Goal: Task Accomplishment & Management: Complete application form

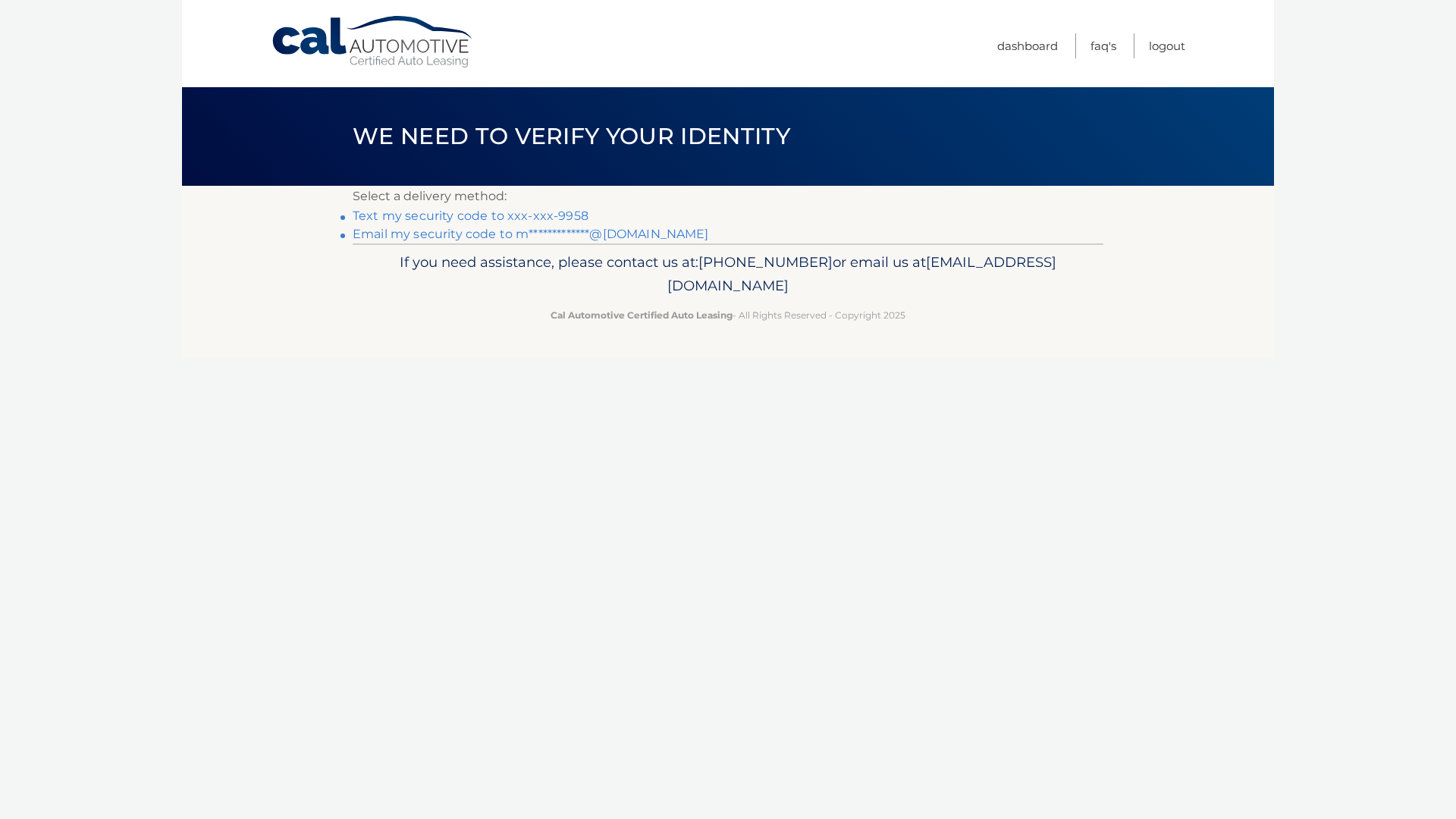
click at [536, 216] on link "Text my security code to xxx-xxx-9958" at bounding box center [470, 215] width 236 height 15
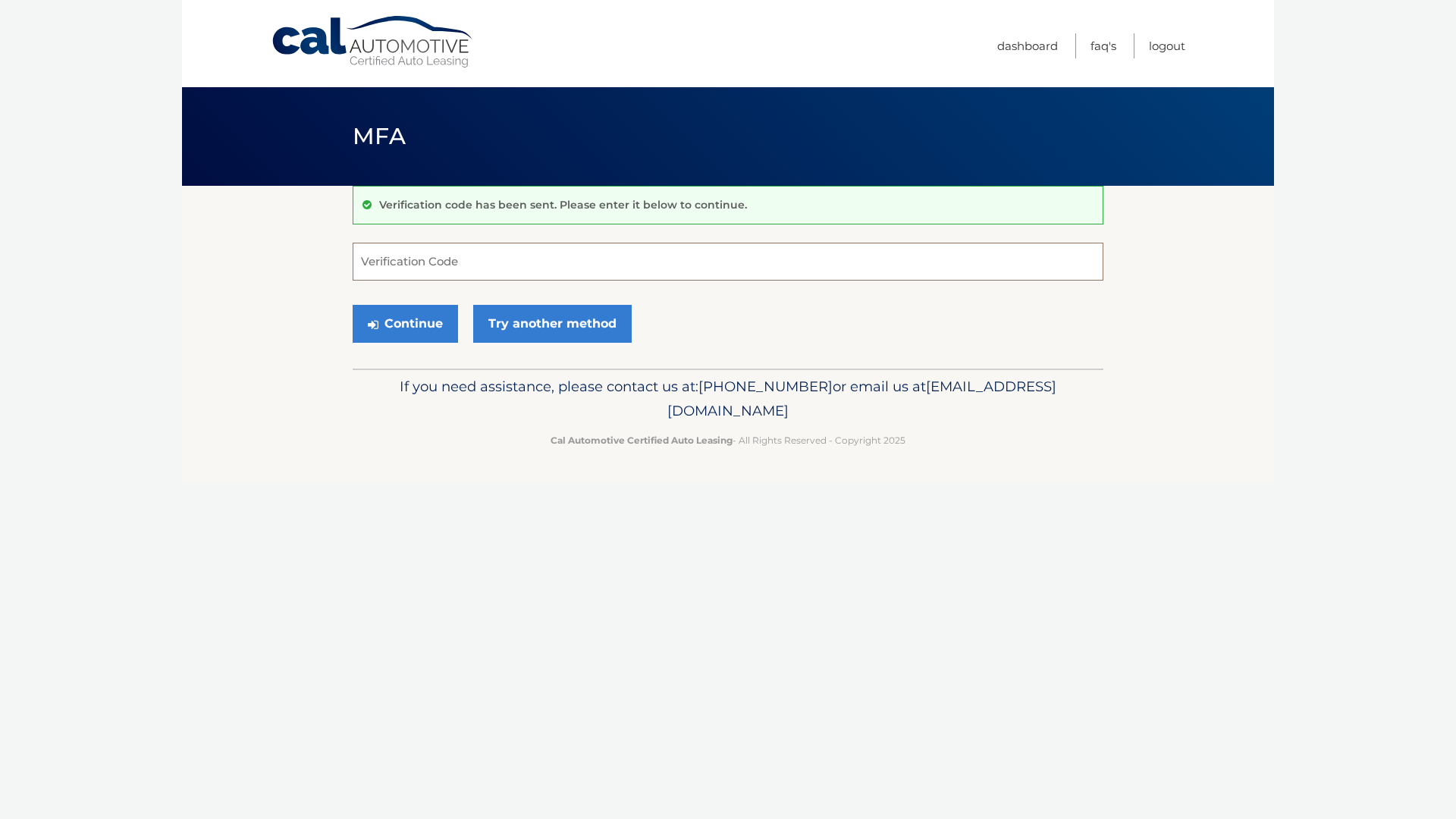
click at [511, 257] on input "Verification Code" at bounding box center [728, 262] width 751 height 38
click at [522, 260] on input "Verification Code" at bounding box center [728, 262] width 751 height 38
click at [618, 254] on input "Verification Code" at bounding box center [728, 262] width 751 height 38
click at [434, 262] on input "Verification Code" at bounding box center [728, 262] width 751 height 38
click at [388, 266] on input "Verification Code" at bounding box center [728, 262] width 751 height 38
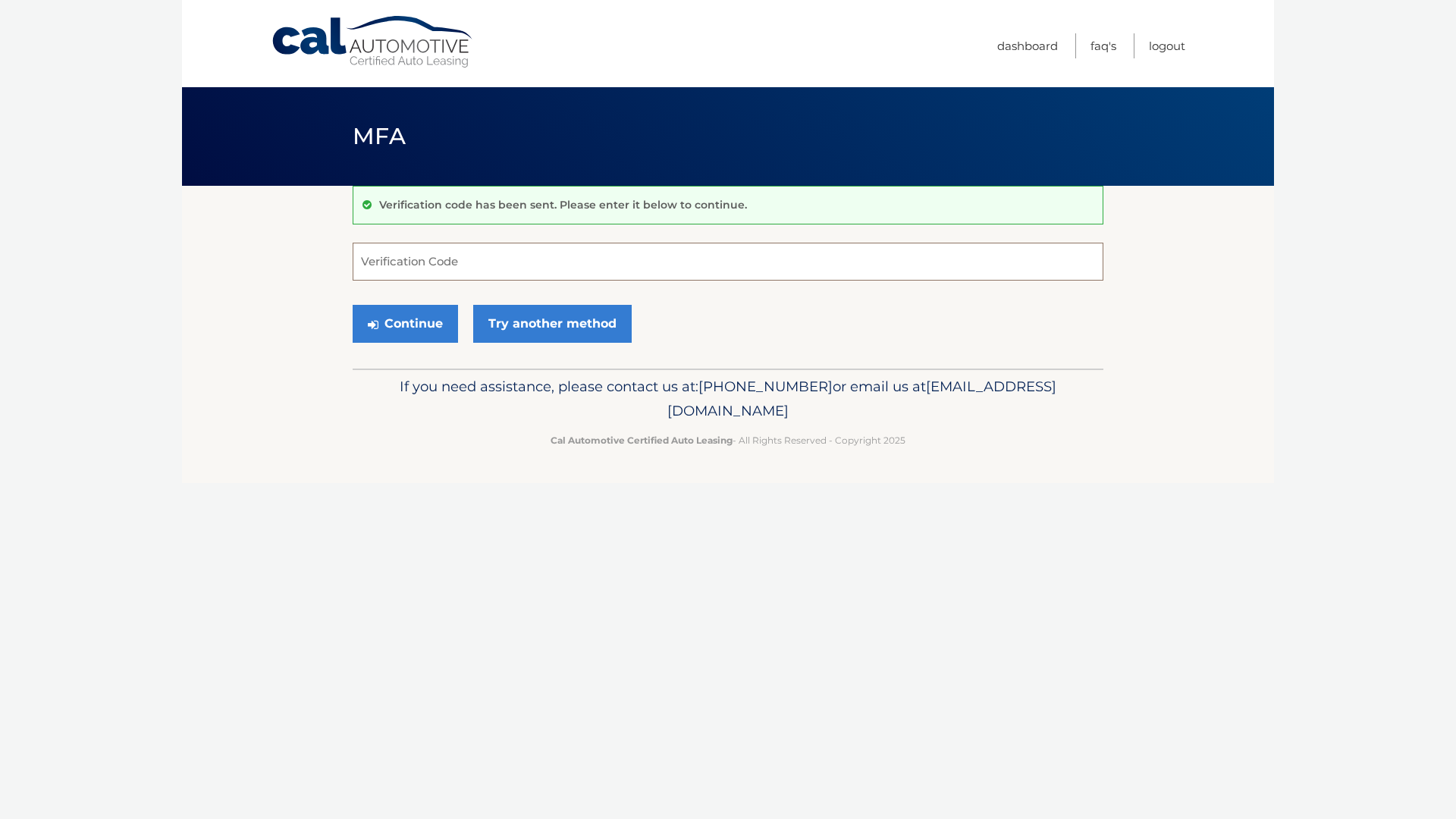
click at [424, 256] on input "Verification Code" at bounding box center [728, 262] width 751 height 38
type input "879965"
click at [352, 305] on button "Continue" at bounding box center [404, 324] width 105 height 38
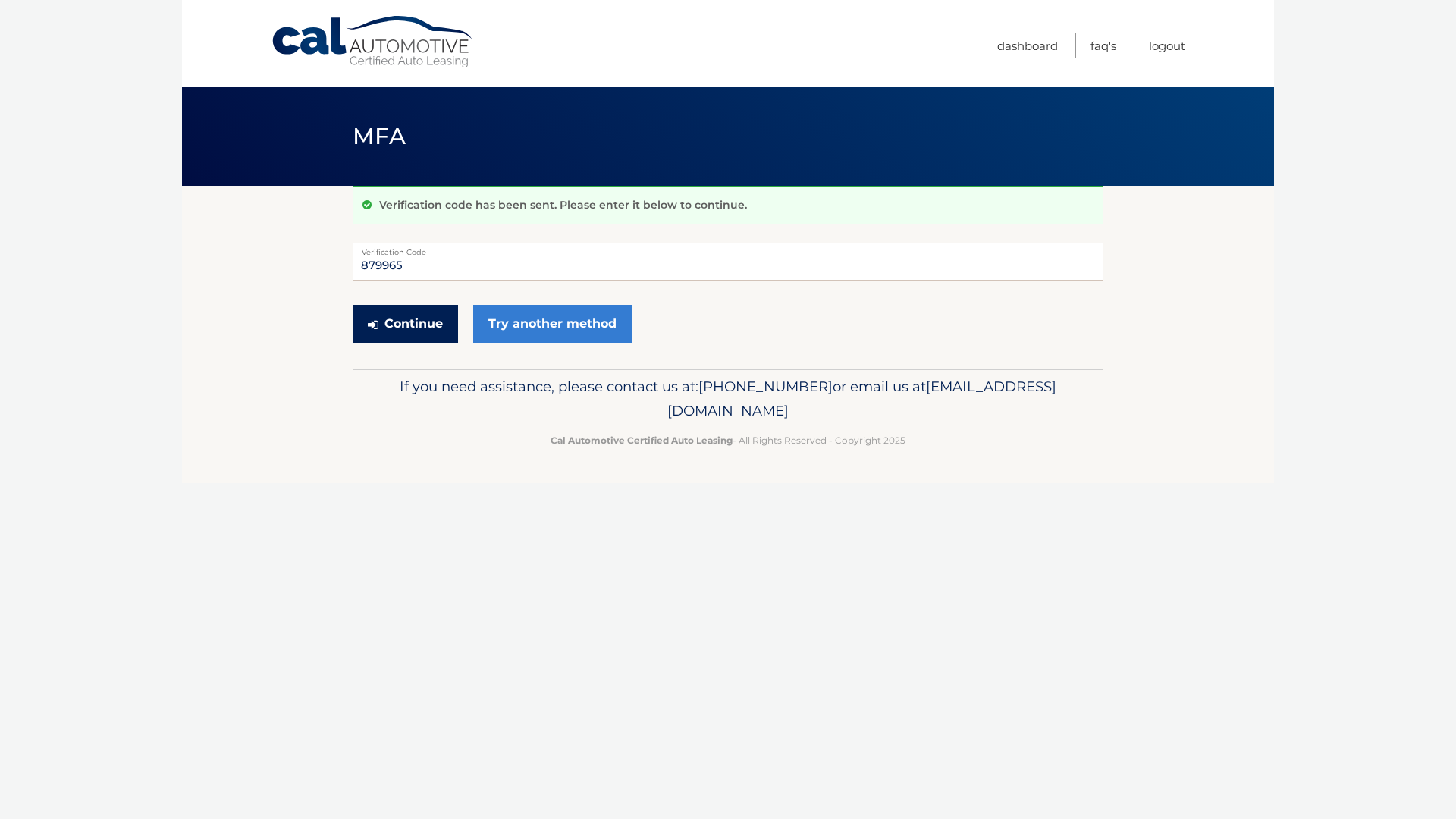
click at [416, 334] on button "Continue" at bounding box center [404, 324] width 105 height 38
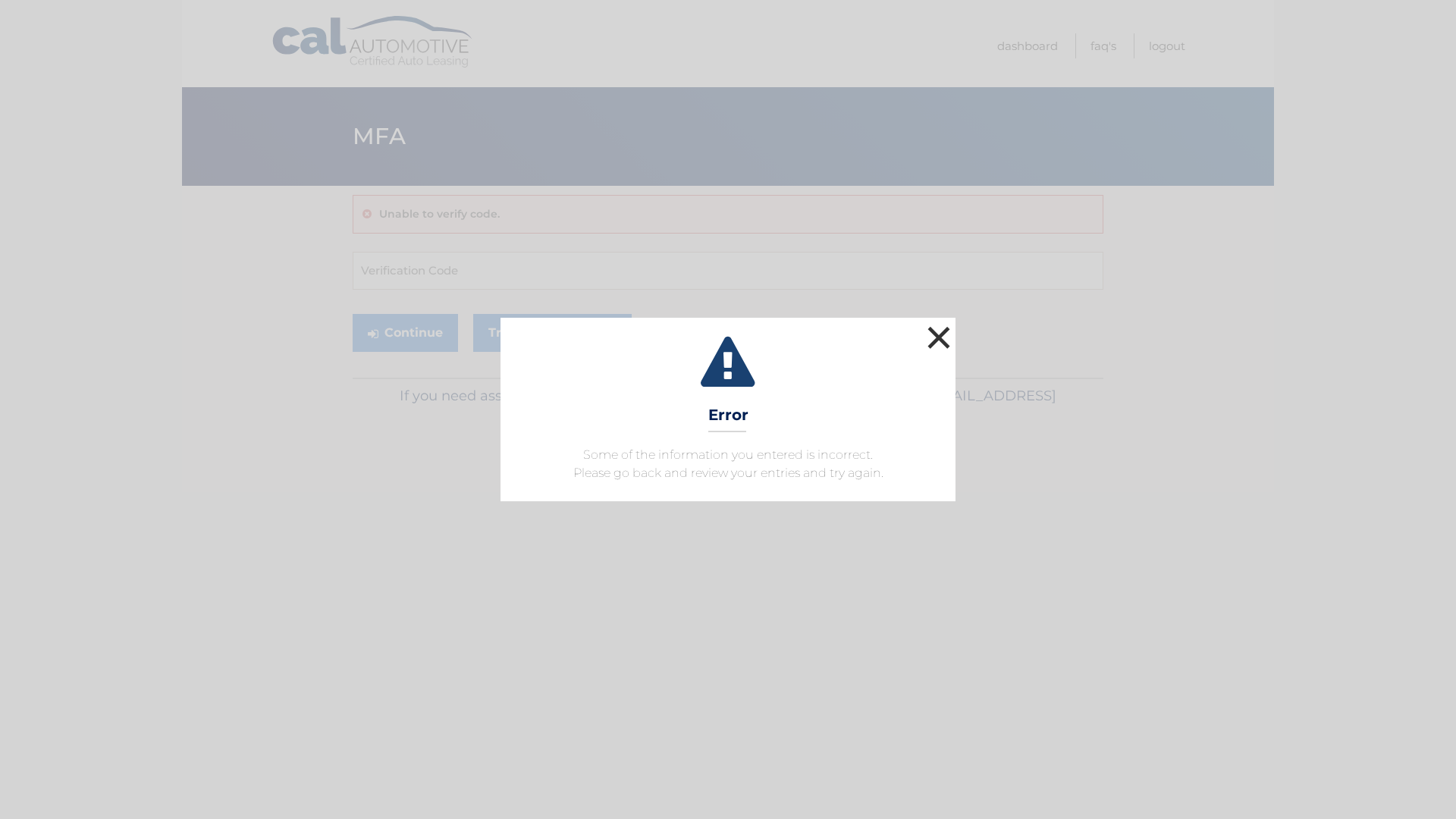
click at [944, 341] on button "×" at bounding box center [938, 337] width 30 height 30
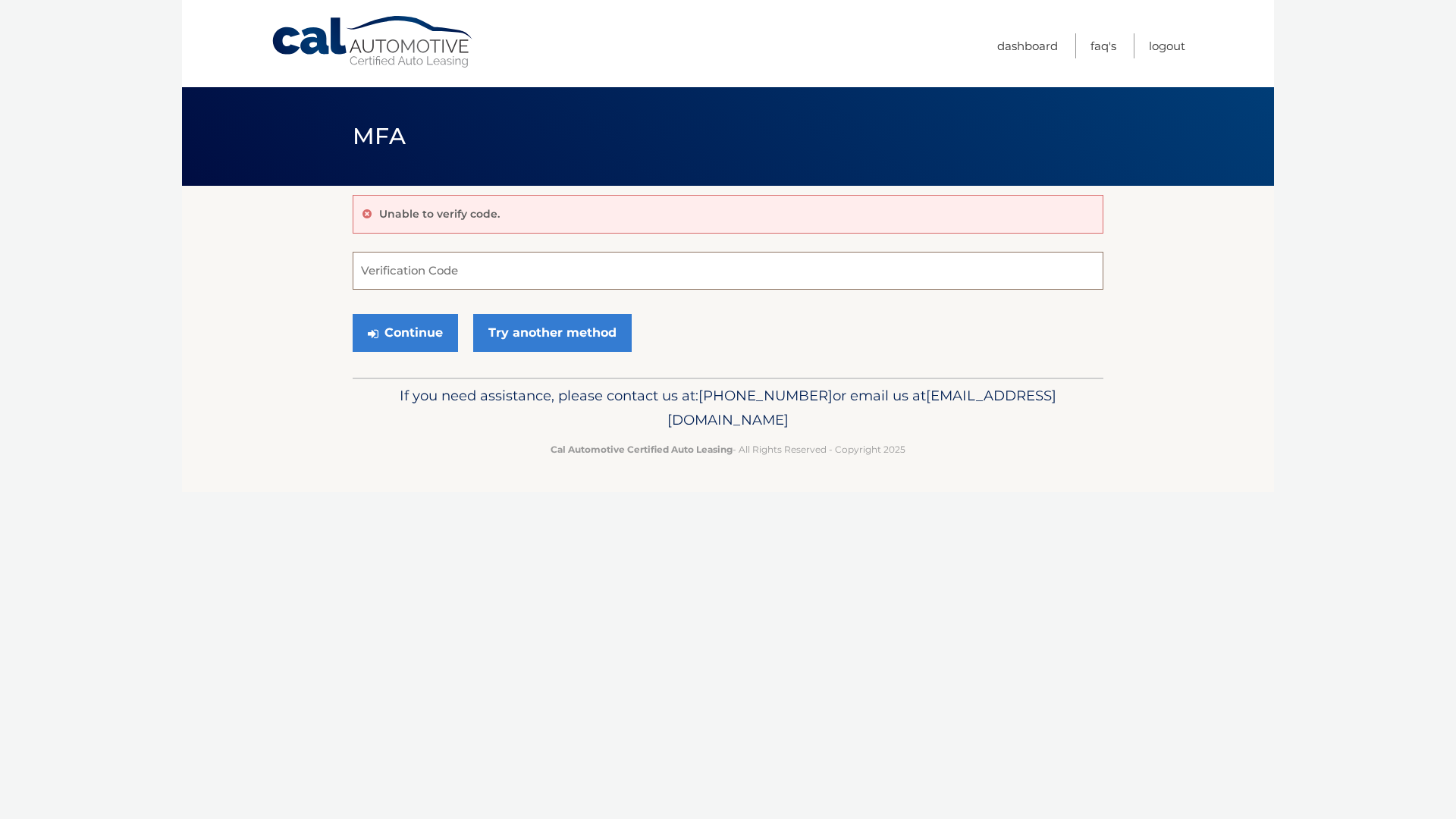
click at [384, 265] on input "Verification Code" at bounding box center [728, 271] width 751 height 38
type input "879965"
click at [372, 330] on icon "submit" at bounding box center [373, 333] width 11 height 12
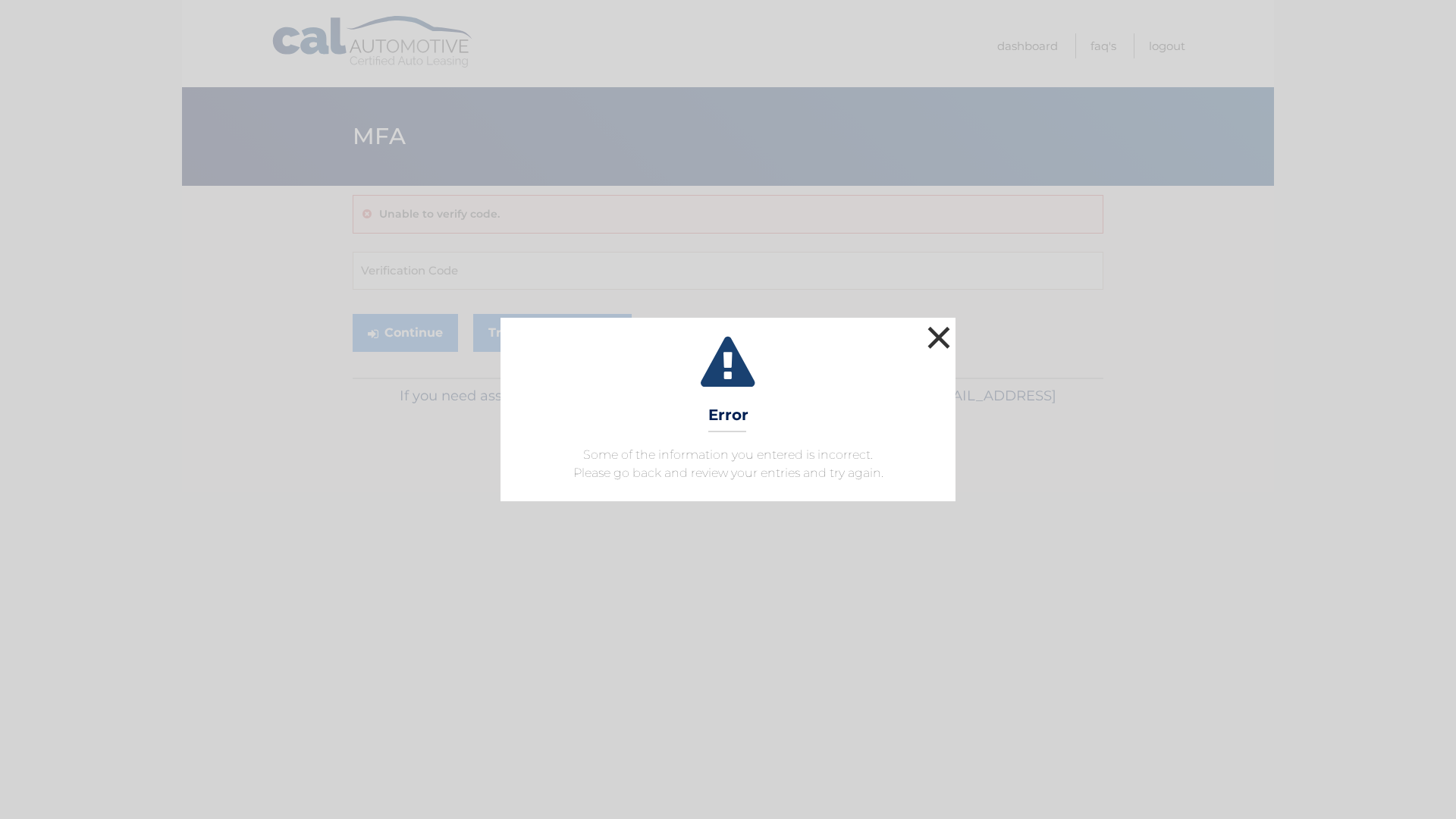
click at [937, 340] on button "×" at bounding box center [938, 337] width 30 height 30
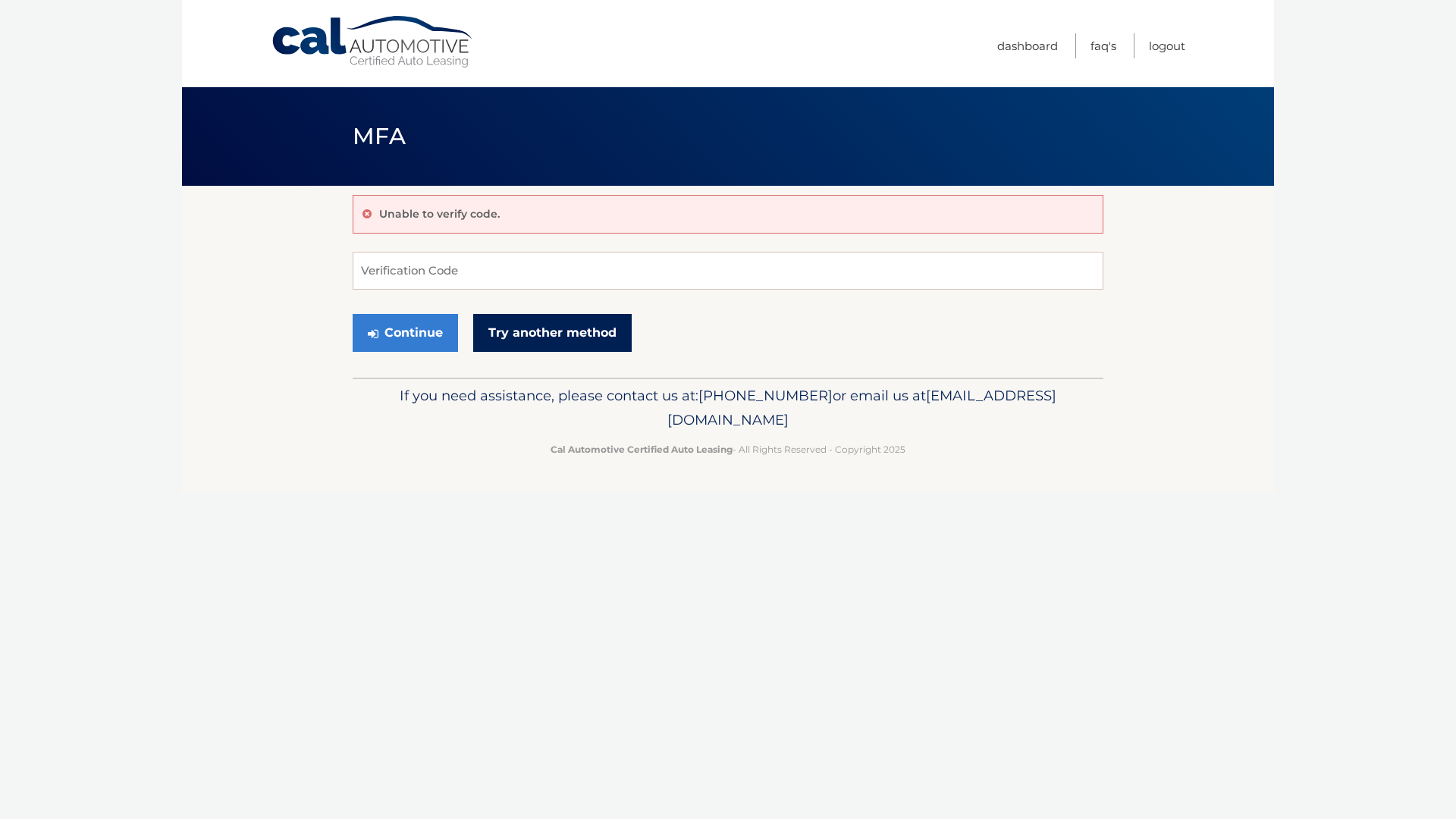
click at [575, 350] on link "Try another method" at bounding box center [552, 333] width 159 height 38
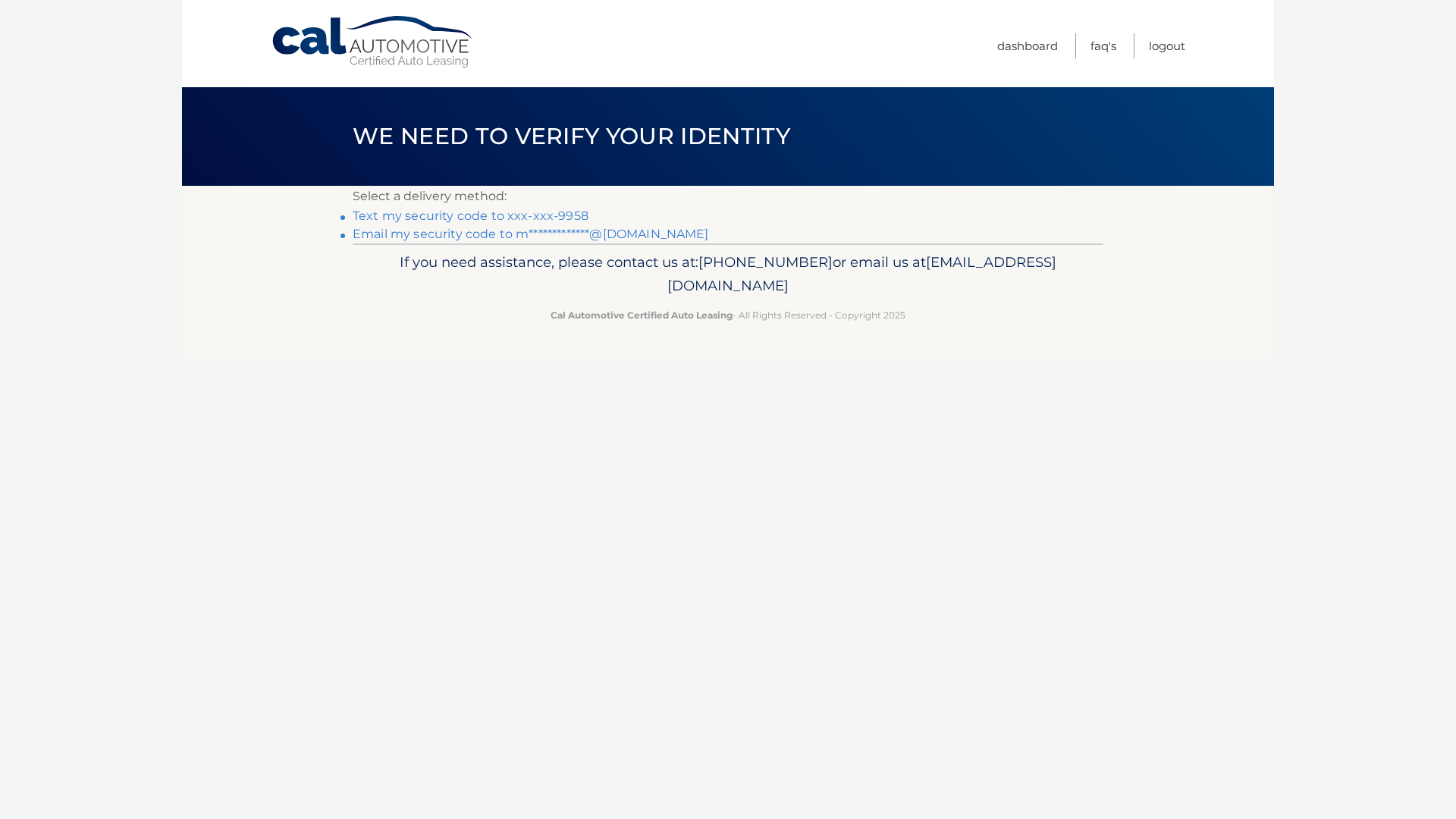
click at [497, 219] on link "Text my security code to xxx-xxx-9958" at bounding box center [470, 215] width 236 height 15
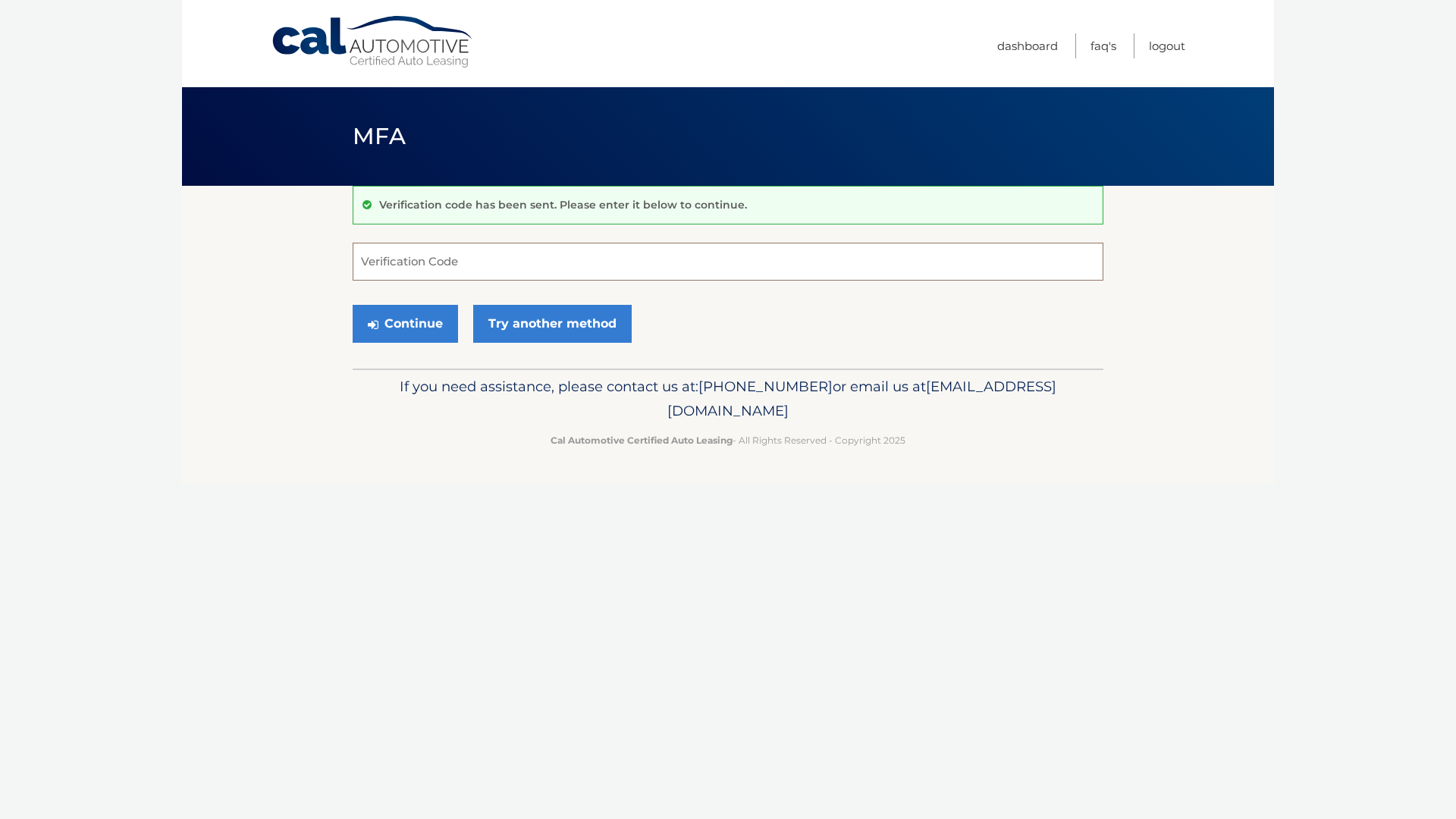
click at [493, 271] on input "Verification Code" at bounding box center [728, 262] width 751 height 38
click at [402, 268] on input "151007" at bounding box center [728, 262] width 751 height 38
type input "151077"
click at [409, 331] on button "Continue" at bounding box center [404, 324] width 105 height 38
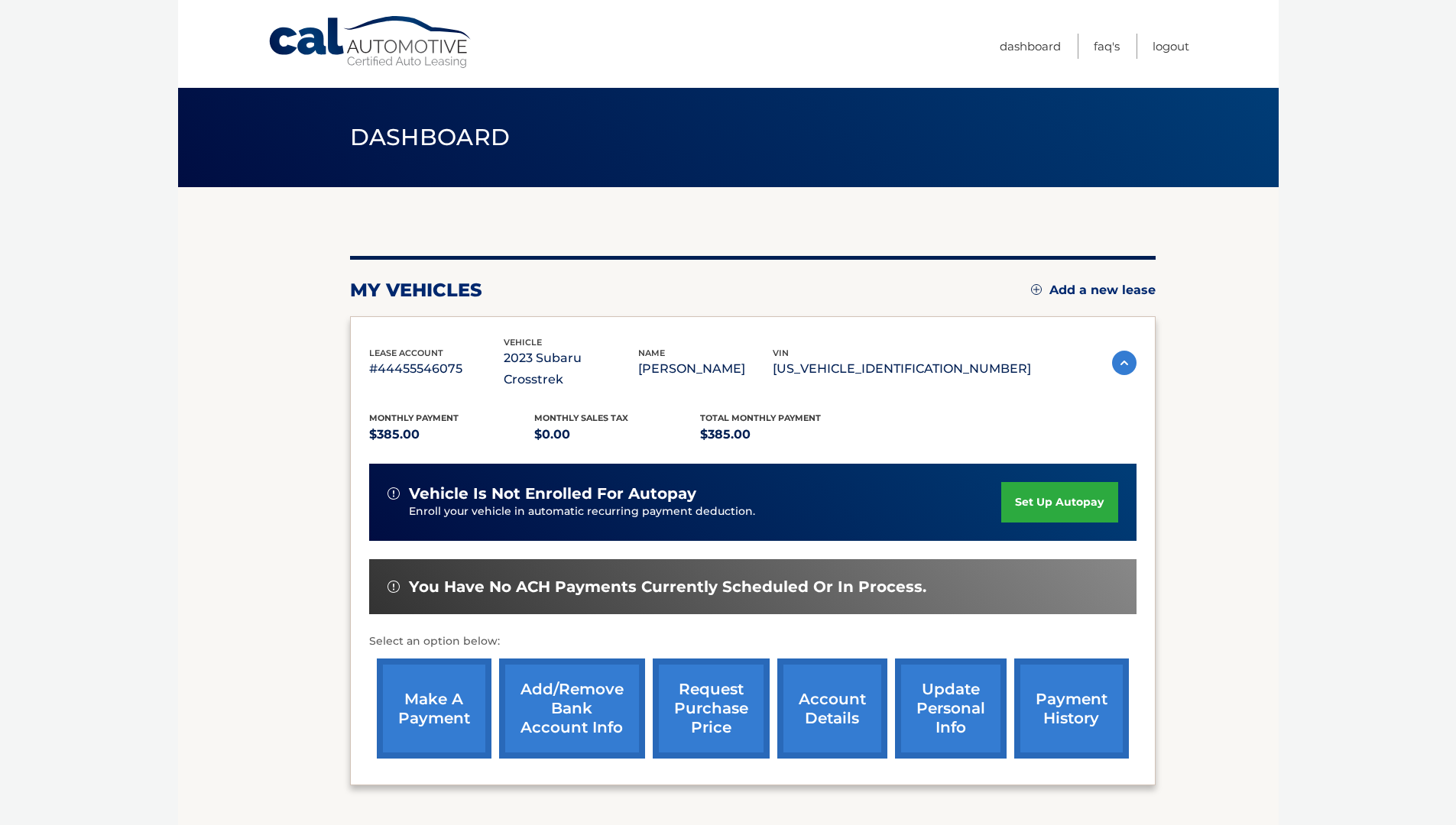
click at [462, 682] on link "make a payment" at bounding box center [434, 708] width 115 height 100
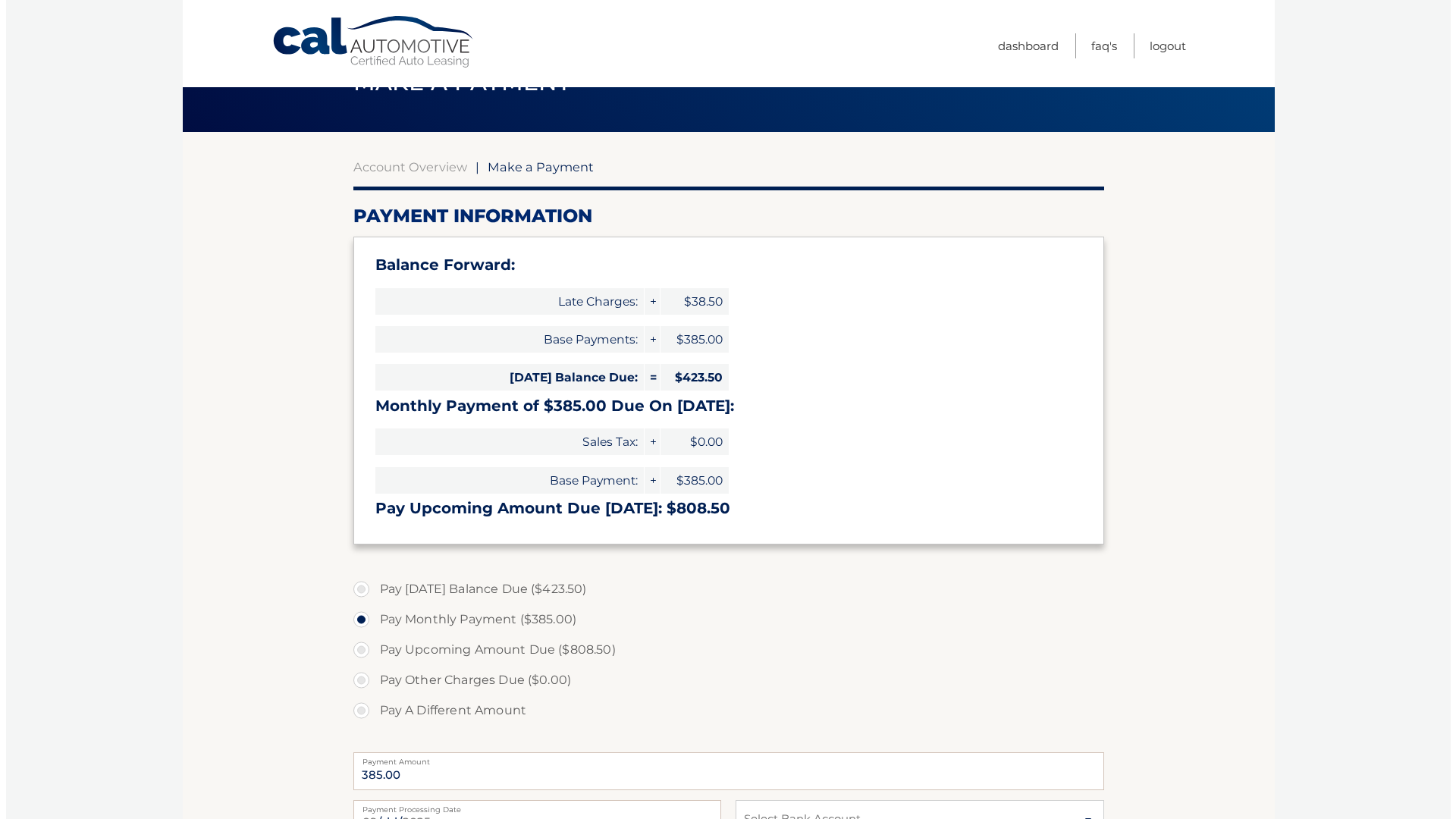
scroll to position [364, 0]
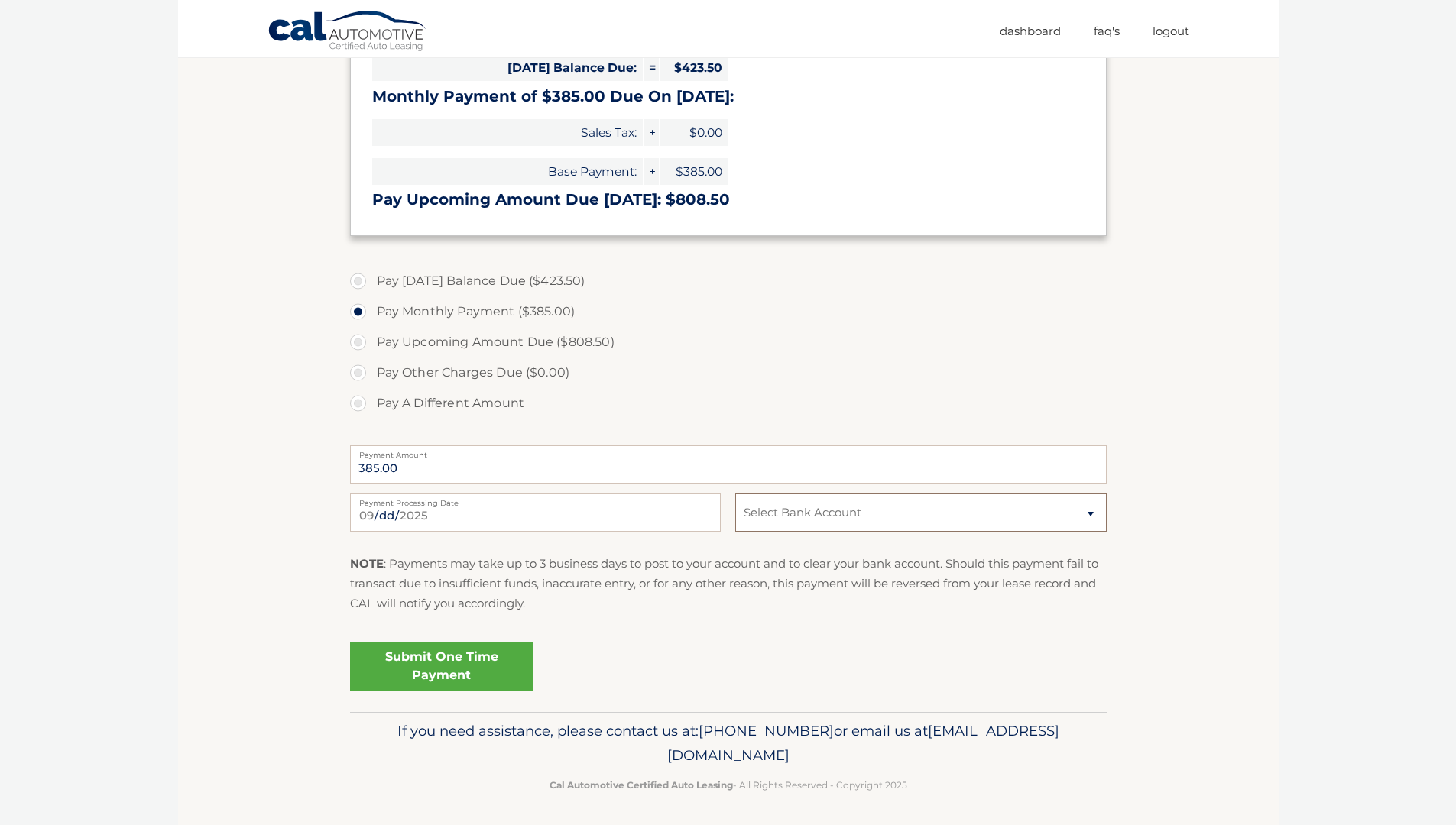
click at [882, 522] on select "Select Bank Account Checking BANK OF AMERICA N.A. *****3173 Checking JPMORGAN C…" at bounding box center [920, 513] width 371 height 39
select select "ZDUxN2RjNTItOTVhZi00MzBlLTg5NTEtNmZmMjA4ZDhmNzQy"
click at [735, 494] on select "Select Bank Account Checking BANK OF AMERICA N.A. *****3173 Checking JPMORGAN C…" at bounding box center [920, 513] width 371 height 39
click at [424, 676] on link "Submit One Time Payment" at bounding box center [441, 666] width 183 height 49
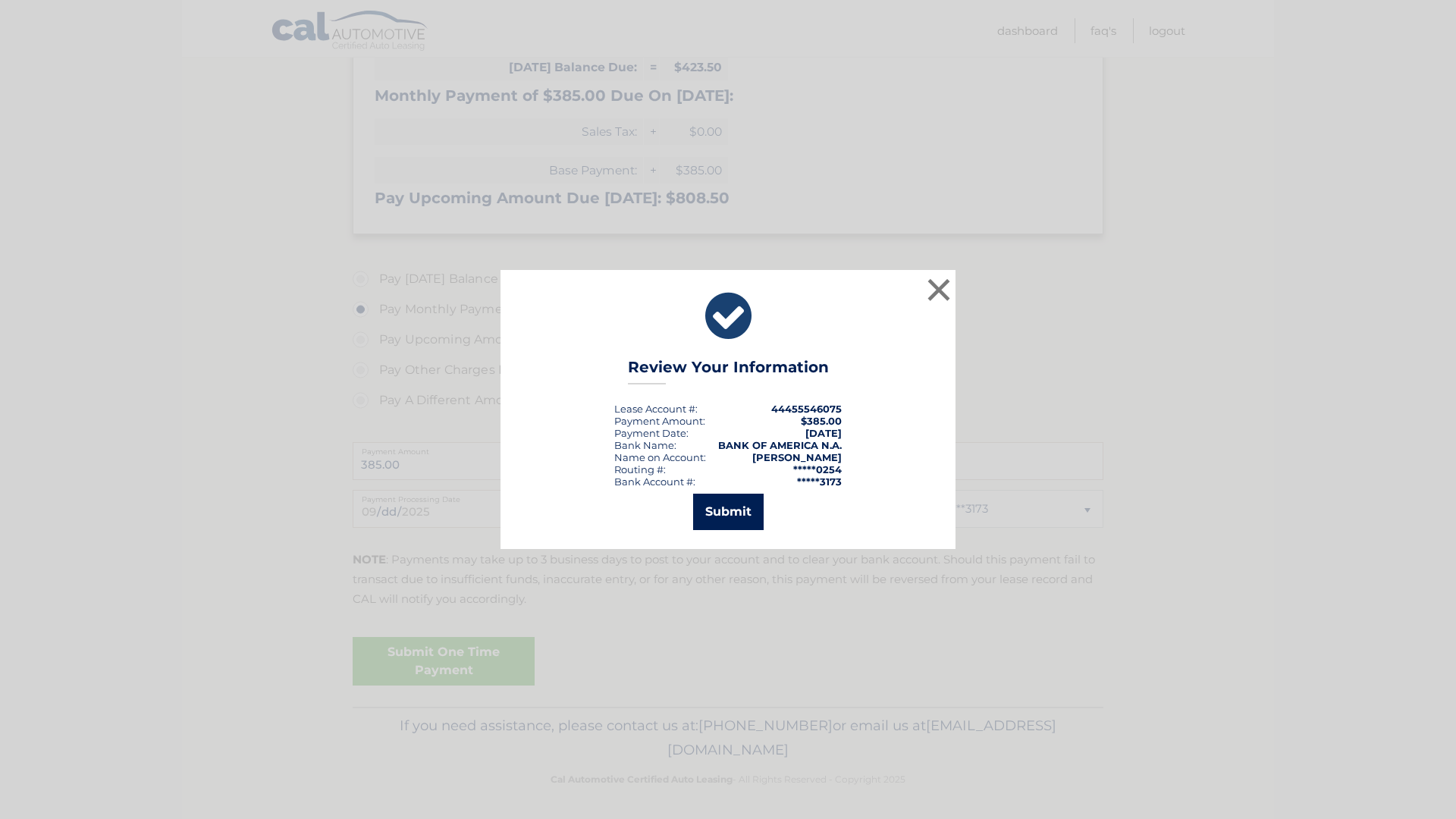
click at [742, 518] on button "Submit" at bounding box center [728, 512] width 70 height 37
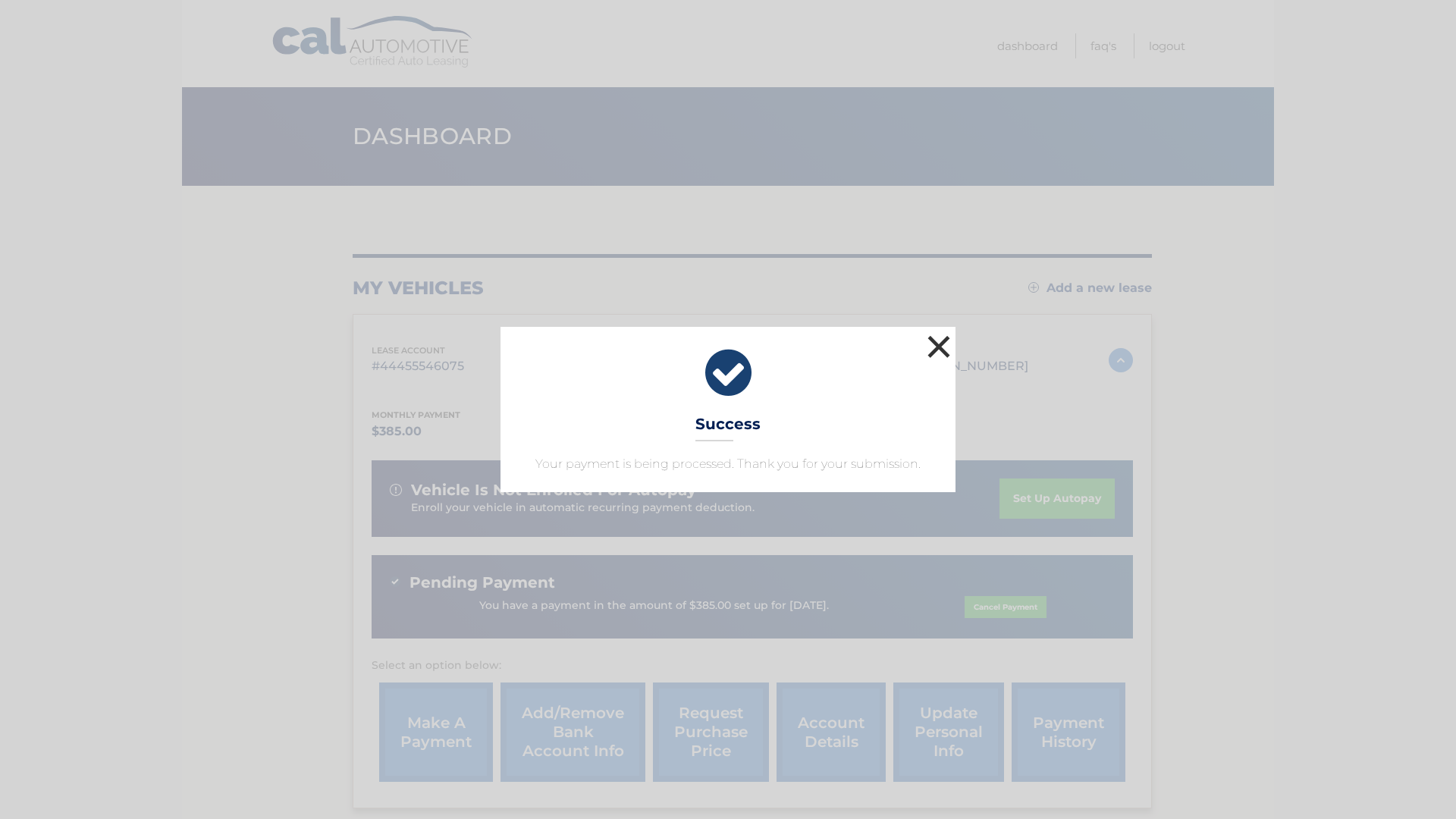
click at [933, 349] on button "×" at bounding box center [938, 346] width 30 height 30
